Goal: Task Accomplishment & Management: Complete application form

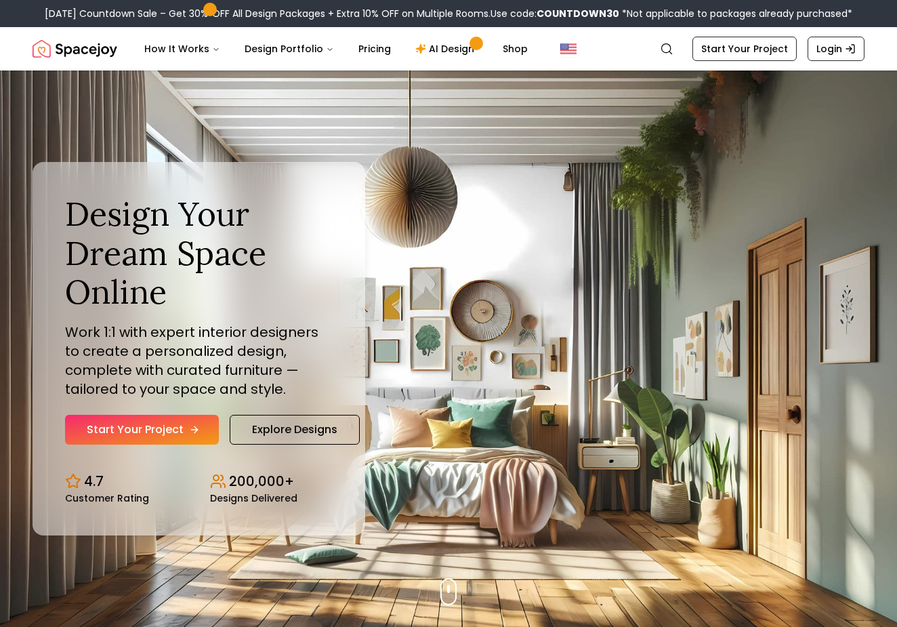
click at [123, 427] on link "Start Your Project" at bounding box center [142, 430] width 154 height 30
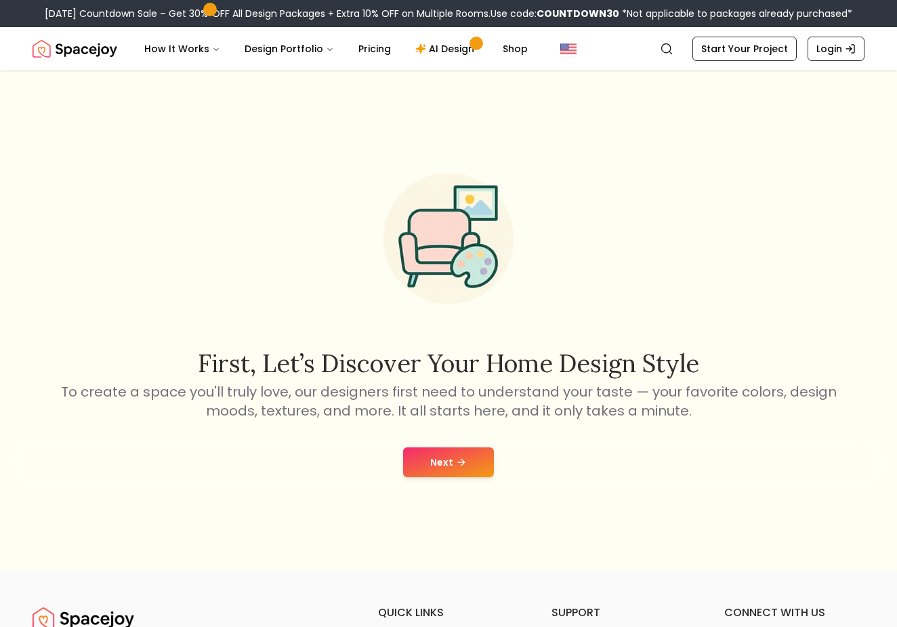
click at [427, 444] on div "Next" at bounding box center [448, 461] width 875 height 51
click at [439, 452] on button "Next" at bounding box center [448, 462] width 91 height 30
